Goal: Information Seeking & Learning: Find specific fact

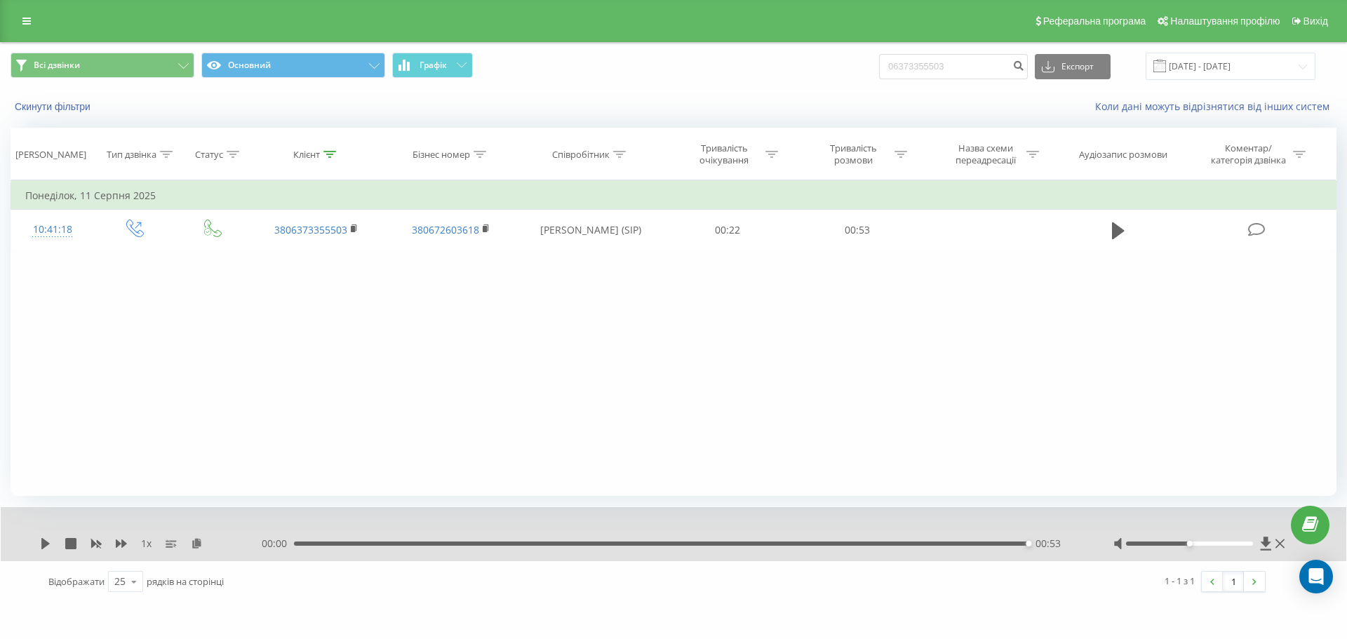
click at [858, 55] on div "Всі дзвінки Основний Графік 06373355503 Експорт .csv .xls .xlsx [DATE] - [DATE]" at bounding box center [674, 66] width 1326 height 27
type input "380 95 272 0902"
click at [1024, 66] on icon "submit" at bounding box center [1019, 64] width 12 height 8
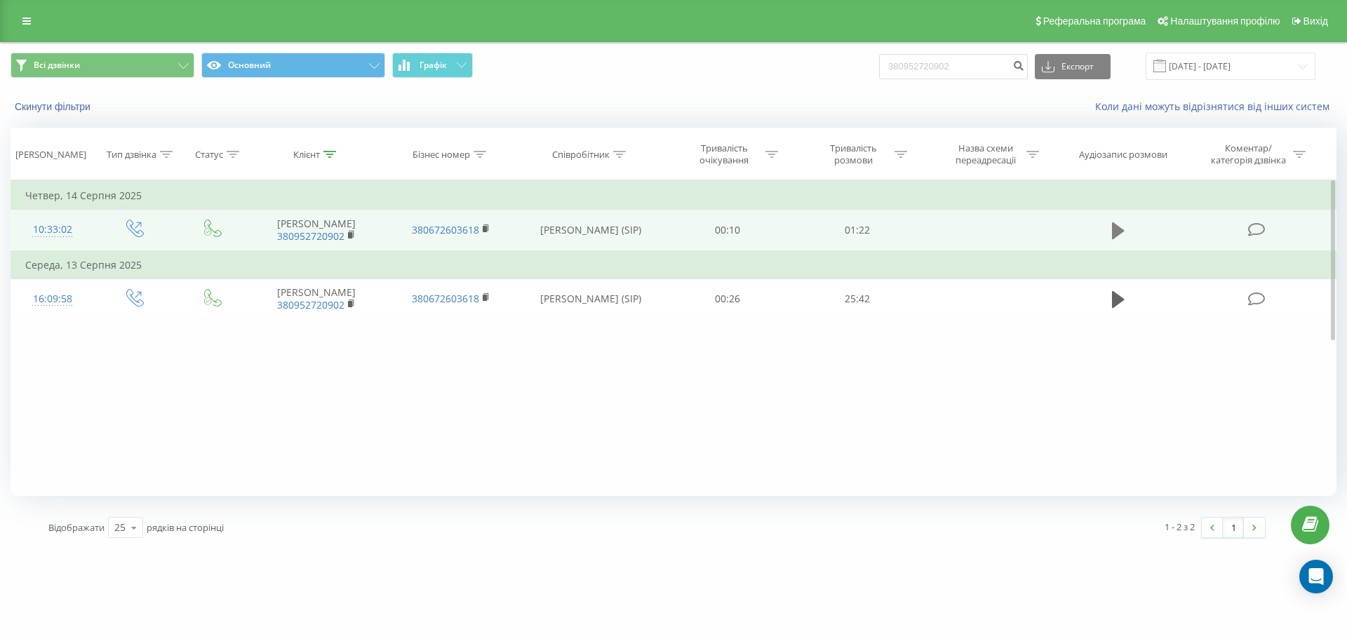
click at [1124, 234] on icon at bounding box center [1118, 231] width 13 height 20
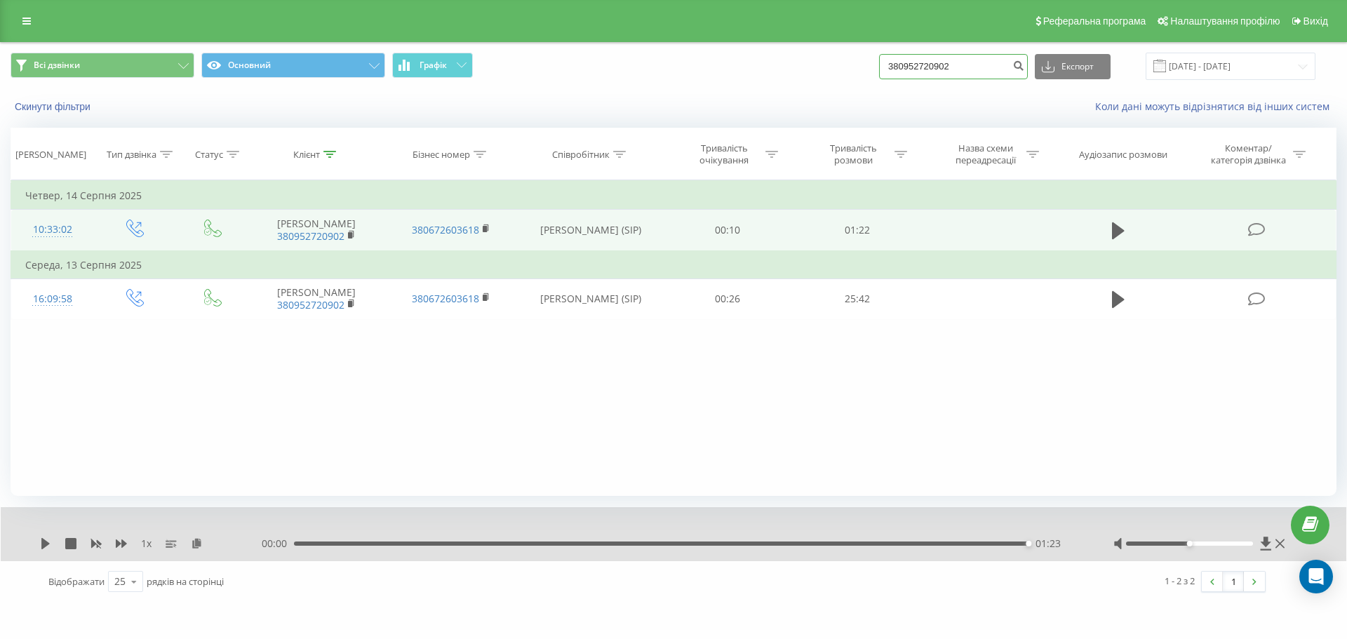
drag, startPoint x: 977, startPoint y: 61, endPoint x: 836, endPoint y: 69, distance: 141.9
click at [836, 69] on div "Всі дзвінки Основний Графік 380952720902 Експорт .csv .xls .xlsx 22.05.2025 - 2…" at bounding box center [674, 66] width 1326 height 27
paste input "73 341 2050"
type input "380 73 341 2050"
click at [1028, 68] on button "submit" at bounding box center [1018, 66] width 19 height 25
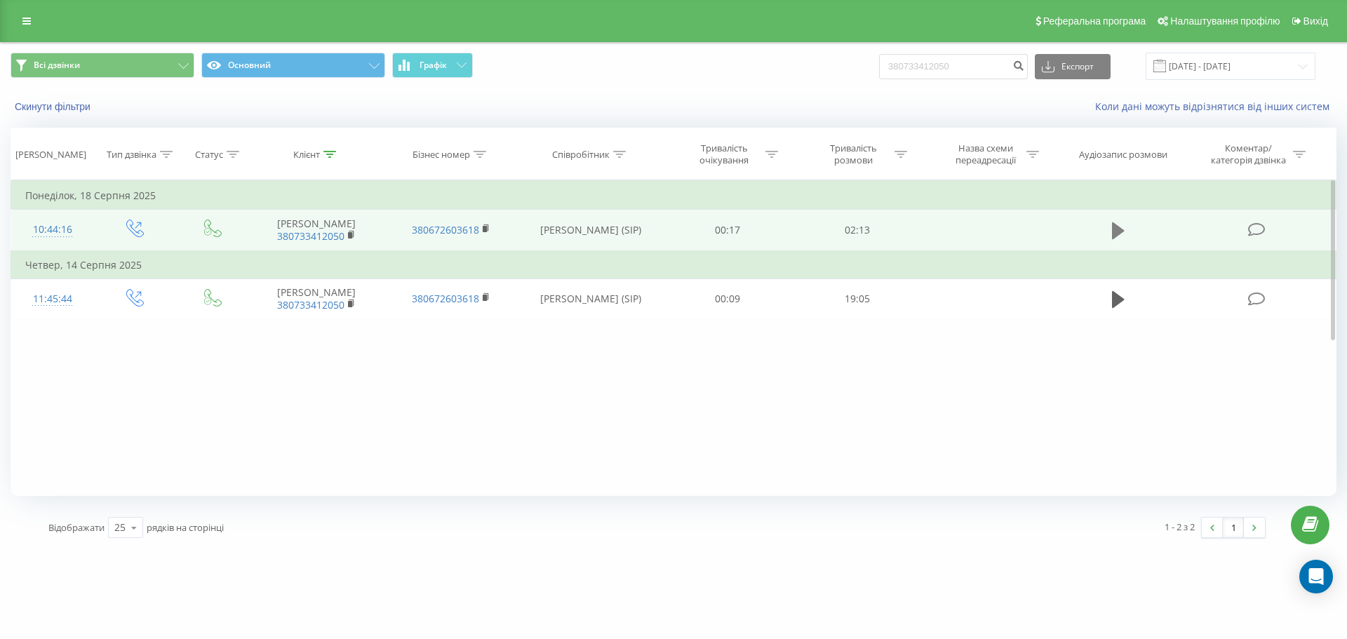
click at [1111, 240] on button at bounding box center [1118, 230] width 21 height 21
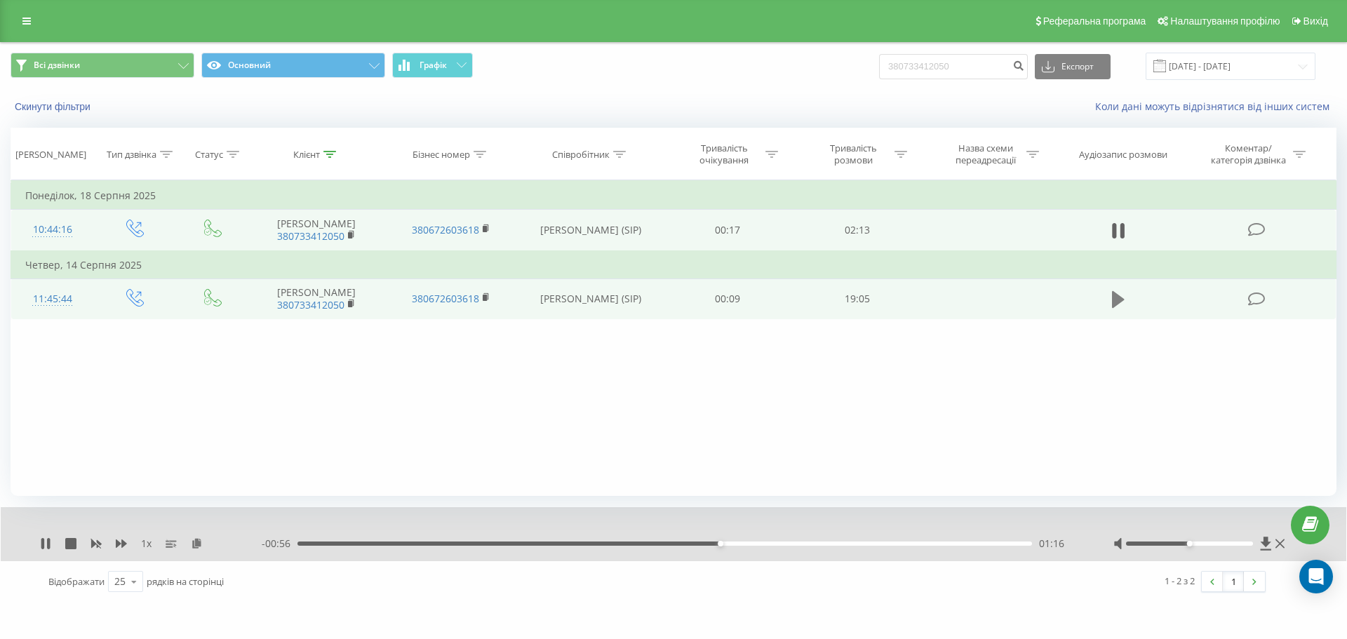
click at [1119, 308] on icon at bounding box center [1118, 299] width 13 height 17
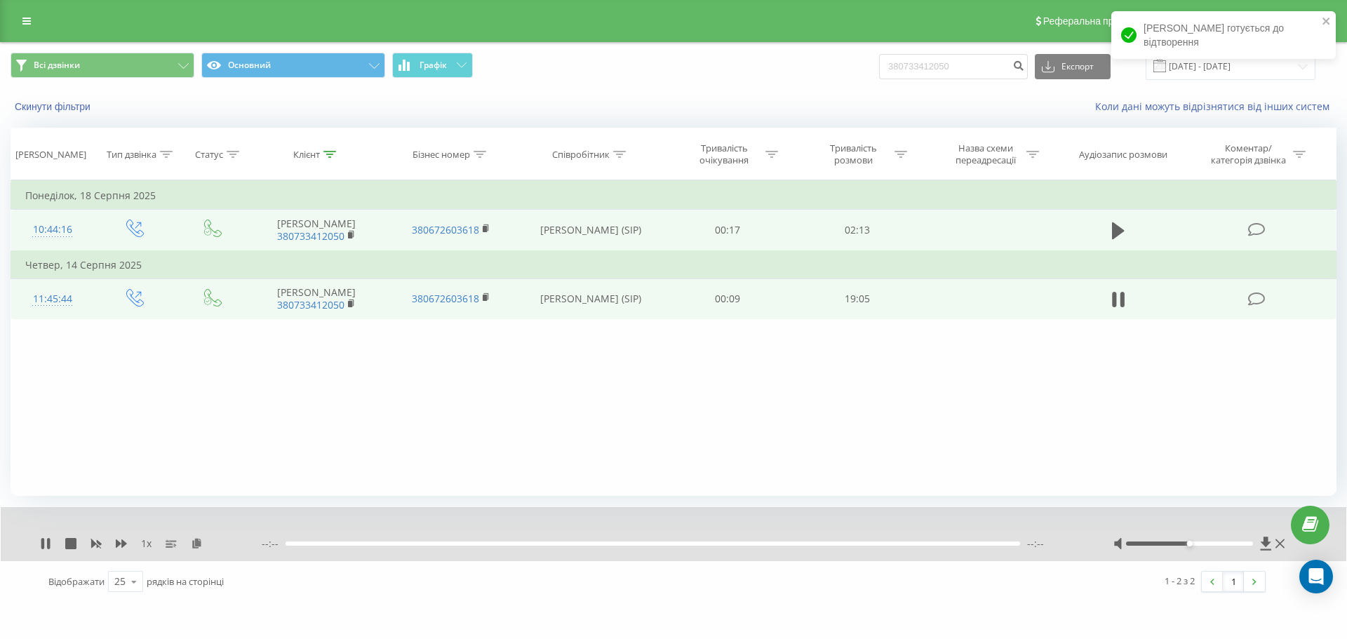
click at [831, 544] on div at bounding box center [653, 544] width 735 height 4
click at [831, 545] on div at bounding box center [653, 544] width 735 height 4
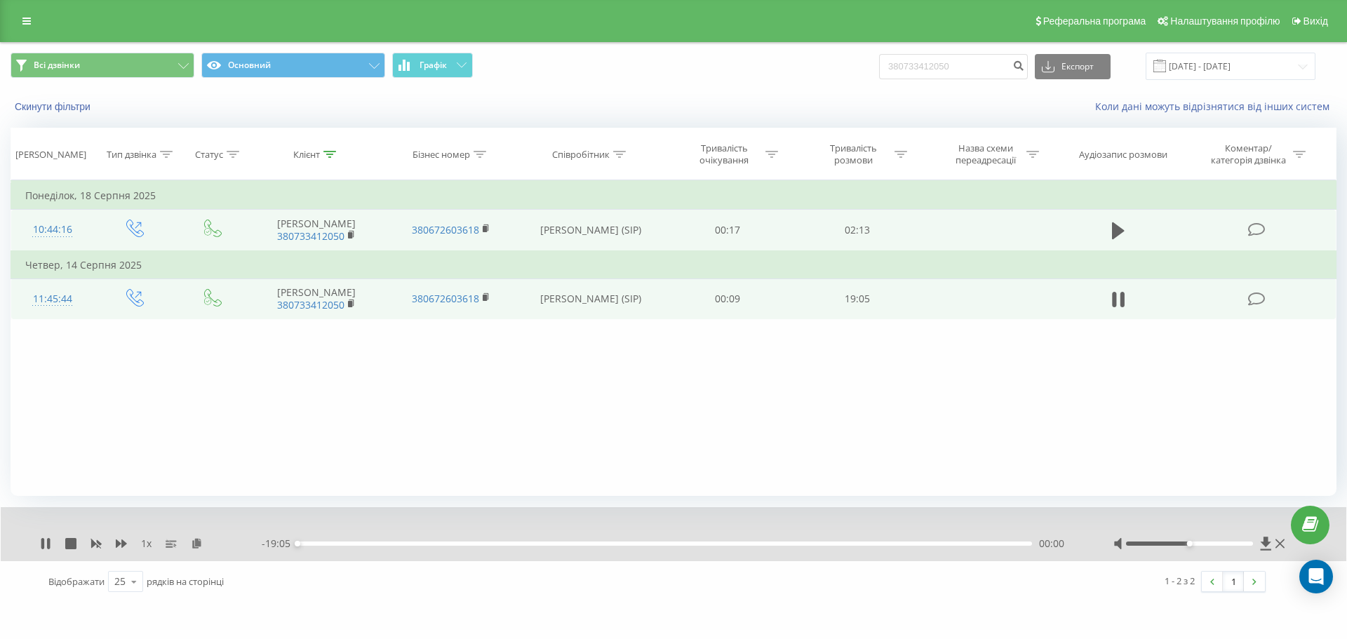
click at [872, 547] on div "- 19:05 00:00 00:00" at bounding box center [670, 544] width 817 height 14
click at [875, 544] on div "00:00" at bounding box center [665, 544] width 735 height 4
click at [883, 546] on div "00:00" at bounding box center [665, 544] width 735 height 4
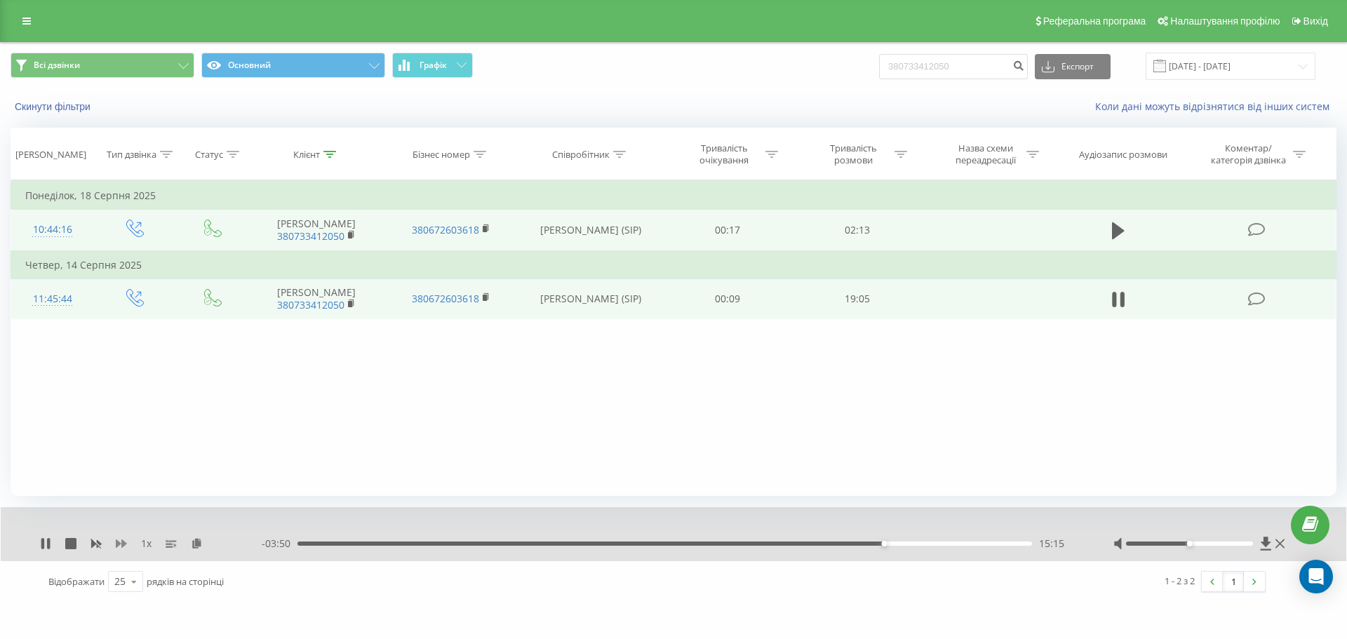
click at [116, 545] on icon at bounding box center [121, 544] width 11 height 8
click at [120, 543] on icon at bounding box center [121, 544] width 11 height 8
